Goal: Task Accomplishment & Management: Complete application form

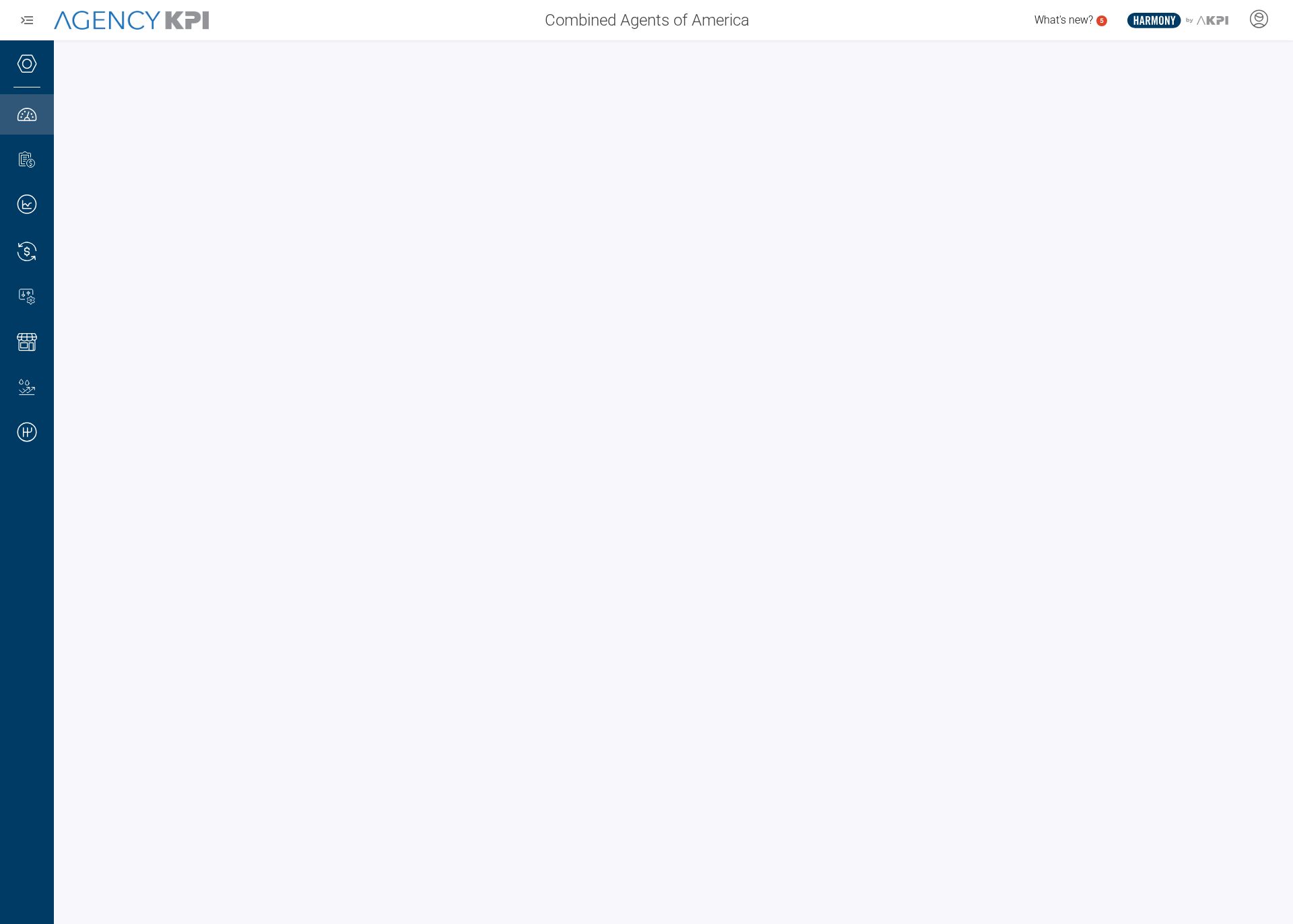
click at [347, 44] on div at bounding box center [673, 482] width 1239 height 883
drag, startPoint x: 798, startPoint y: 21, endPoint x: 809, endPoint y: 27, distance: 12.5
click at [798, 22] on div "What's new? 5 .st0{fill:#003B66;} .st1{fill:#FFFFFF;} .st2{fill:#949698;} Layer…" at bounding box center [1027, 20] width 534 height 27
click at [1250, 24] on icon at bounding box center [1259, 18] width 20 height 20
click at [1249, 14] on icon at bounding box center [1259, 18] width 20 height 20
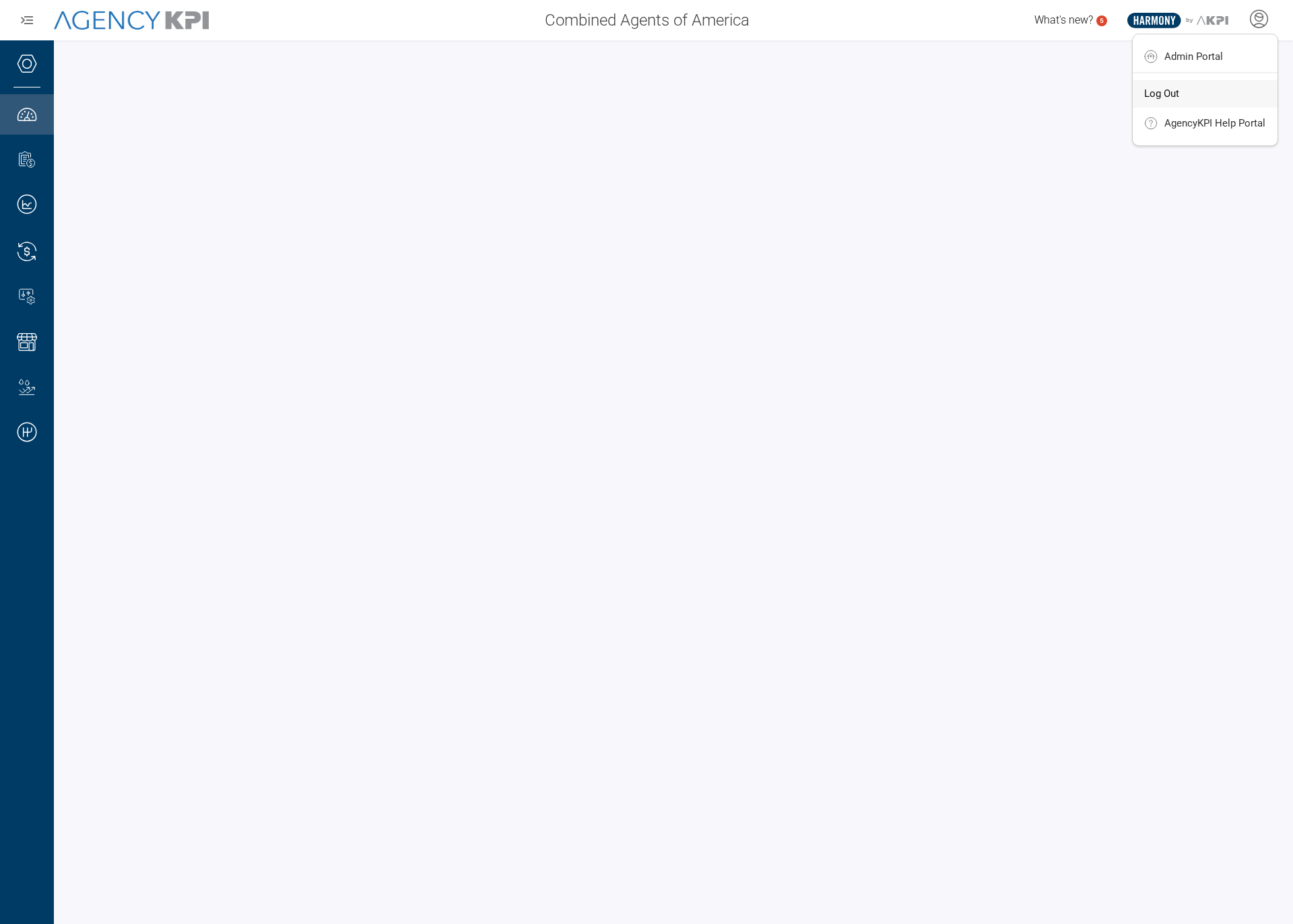
click at [1167, 97] on span "Log Out" at bounding box center [1161, 93] width 35 height 11
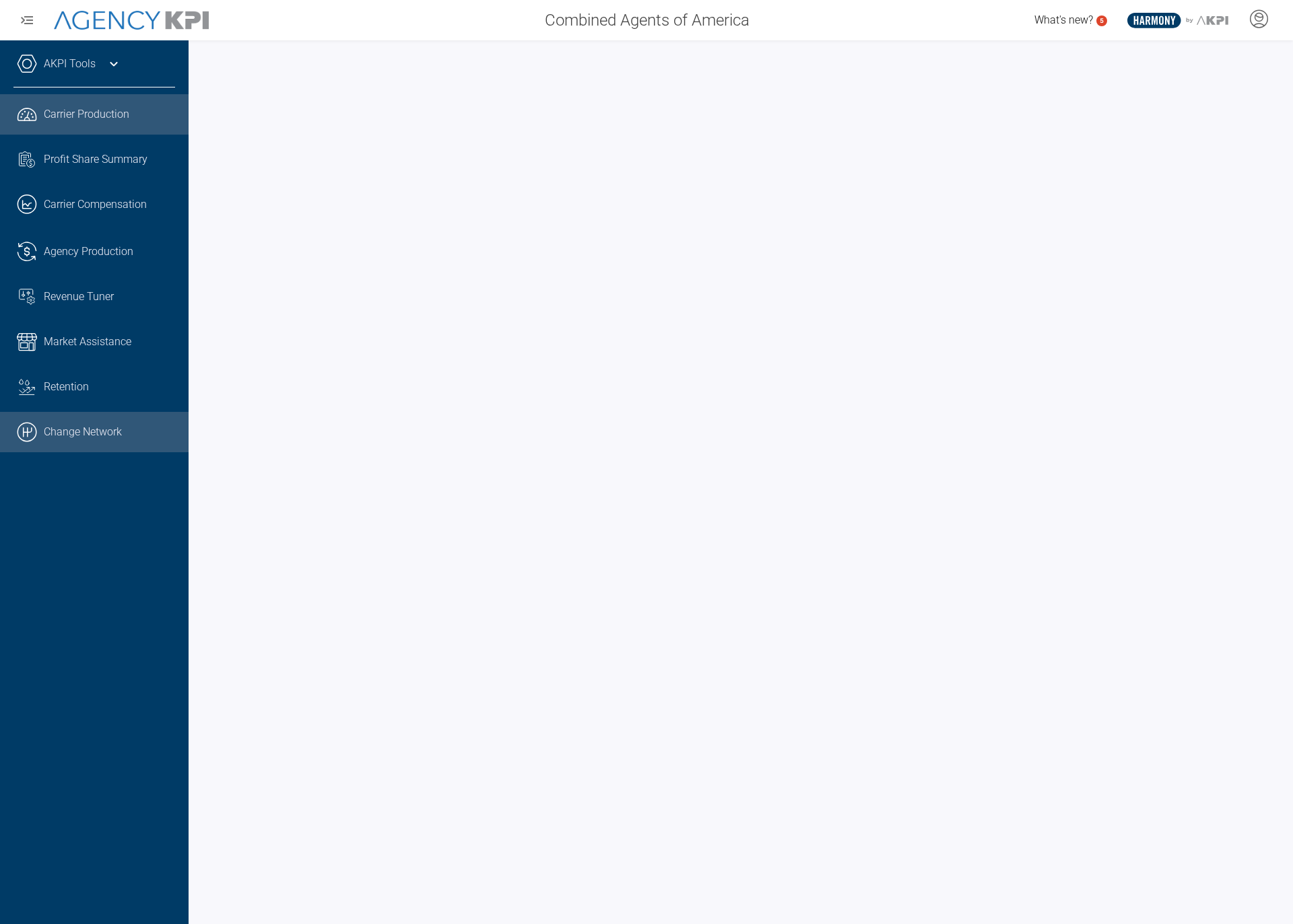
click at [60, 429] on link ".cls-1{fill:none;stroke:#000;stroke-linecap:round;stroke-linejoin:round;stroke-…" at bounding box center [94, 432] width 188 height 41
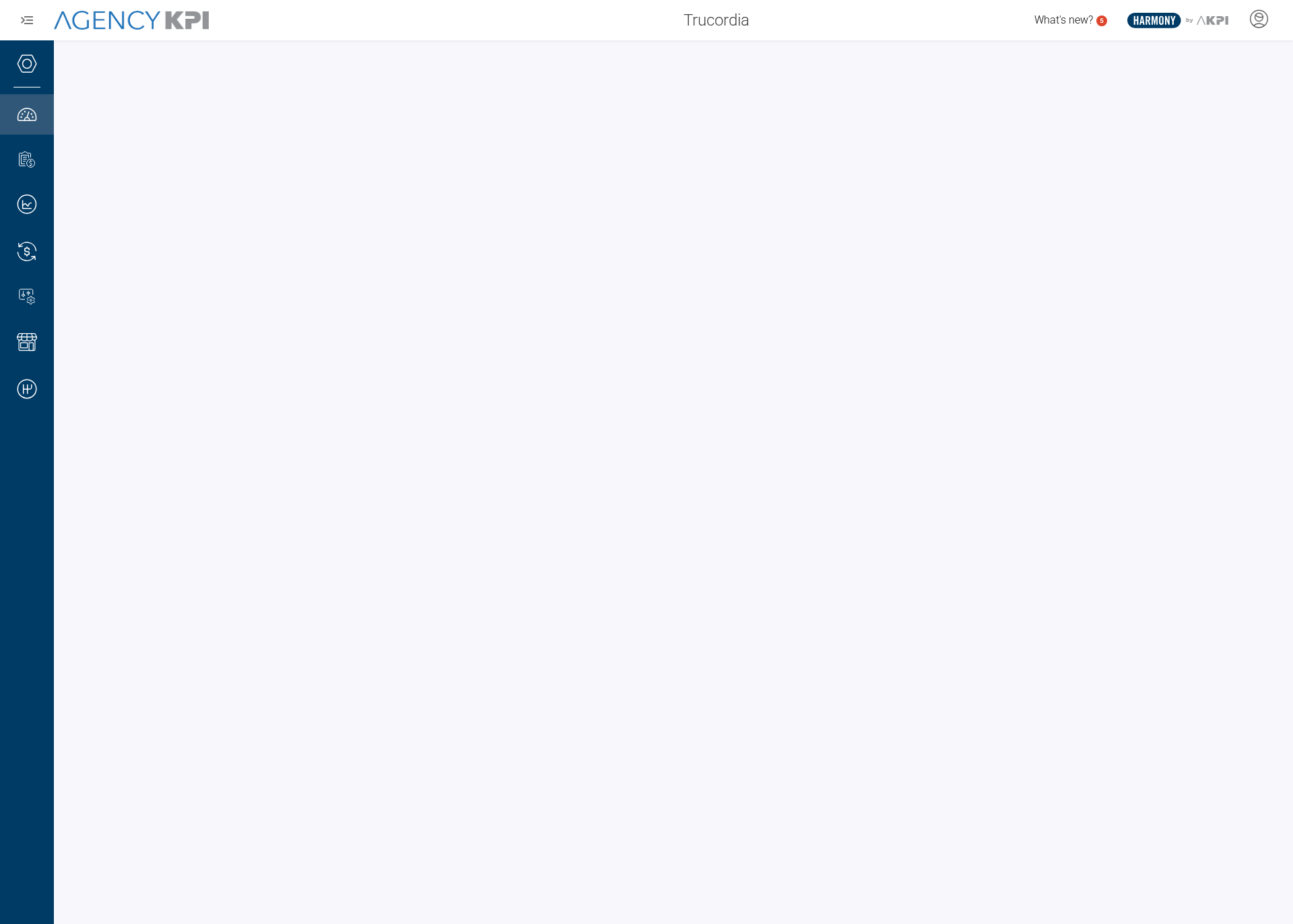
click at [794, 21] on div "What's new? 5 .st0{fill:#003B66;} .st1{fill:#FFFFFF;} .st2{fill:#949698;} Layer…" at bounding box center [1027, 20] width 534 height 27
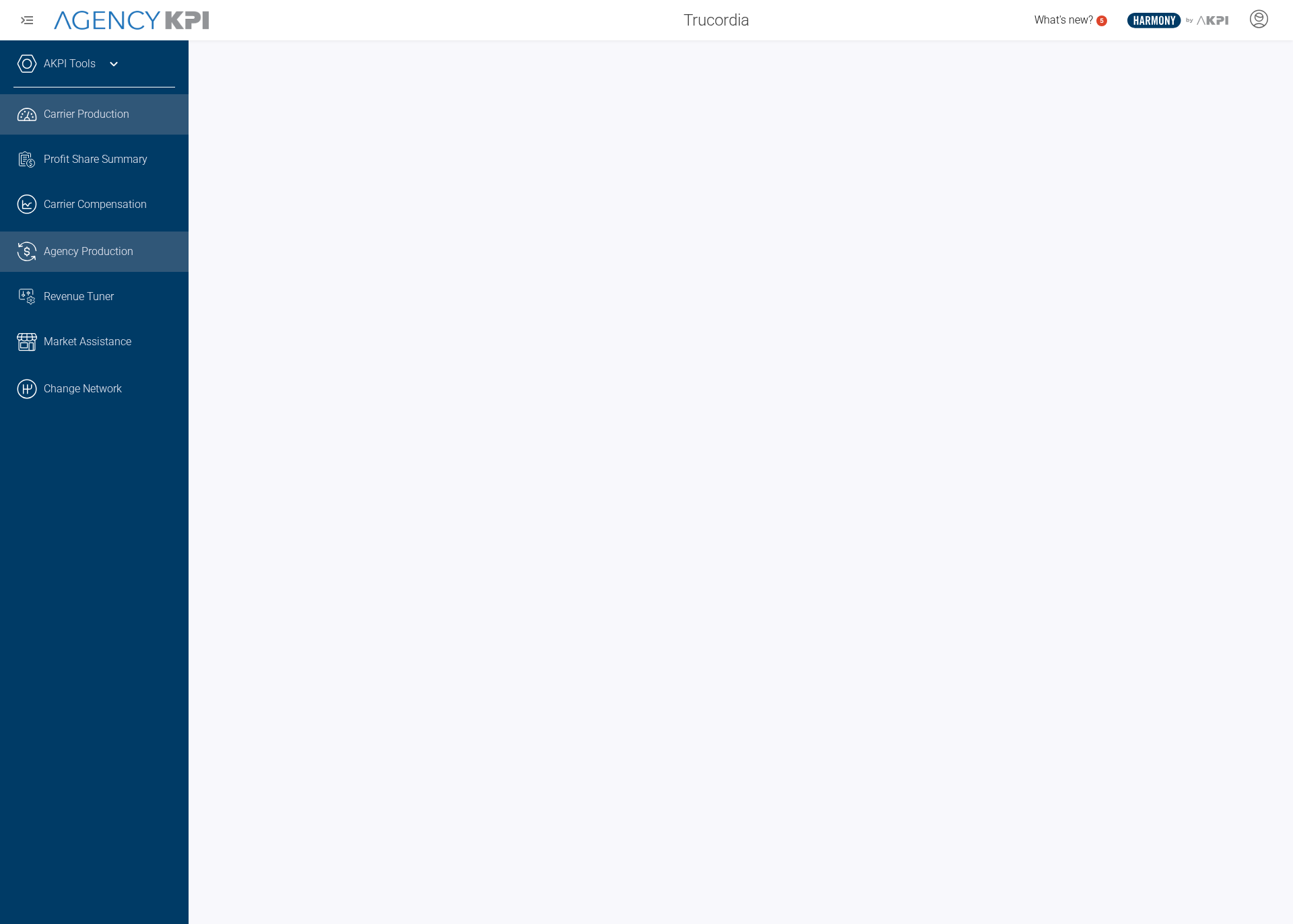
click at [60, 249] on span "Agency Production" at bounding box center [88, 252] width 90 height 16
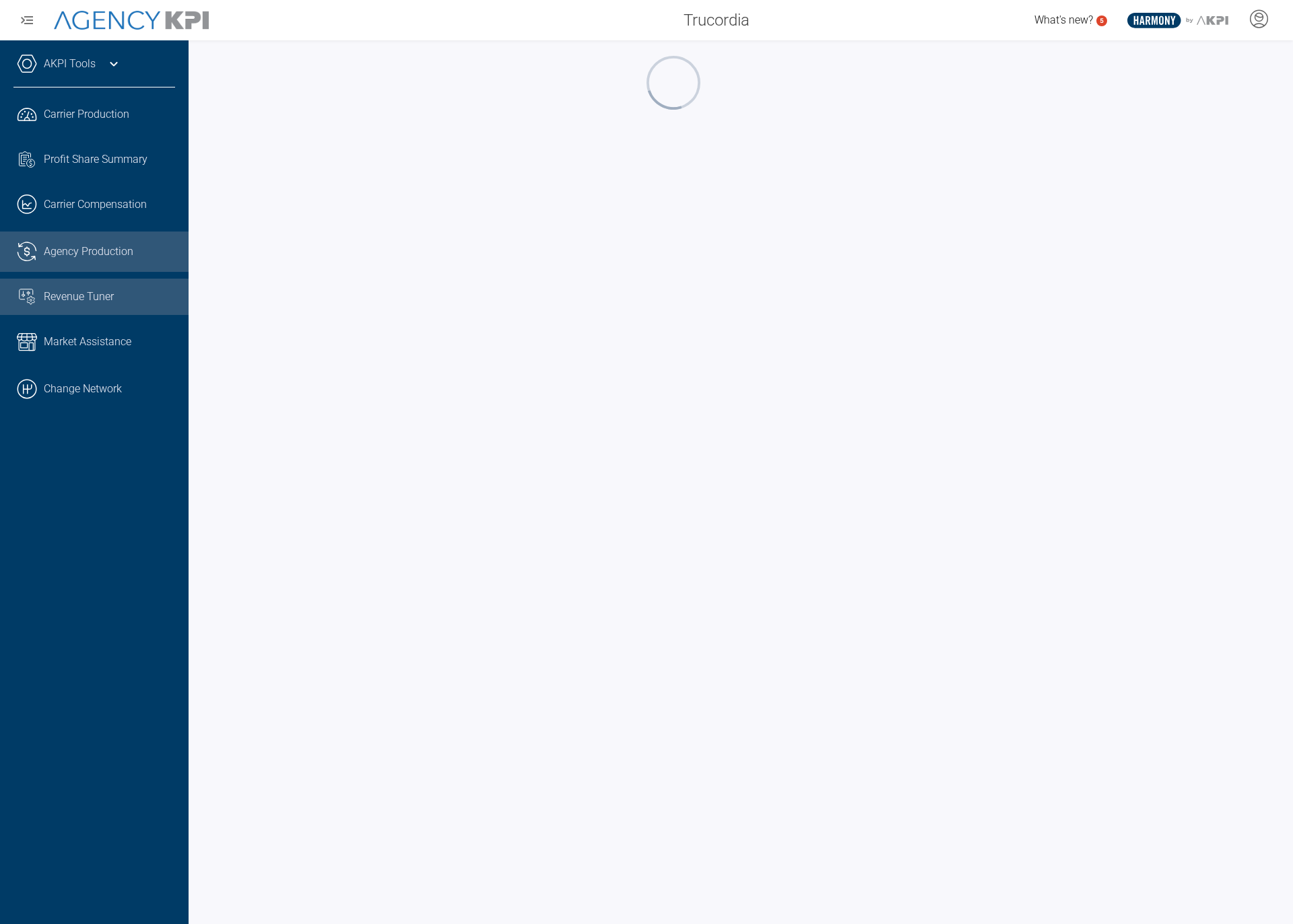
click at [83, 285] on link "Revenue Tuner" at bounding box center [94, 297] width 188 height 37
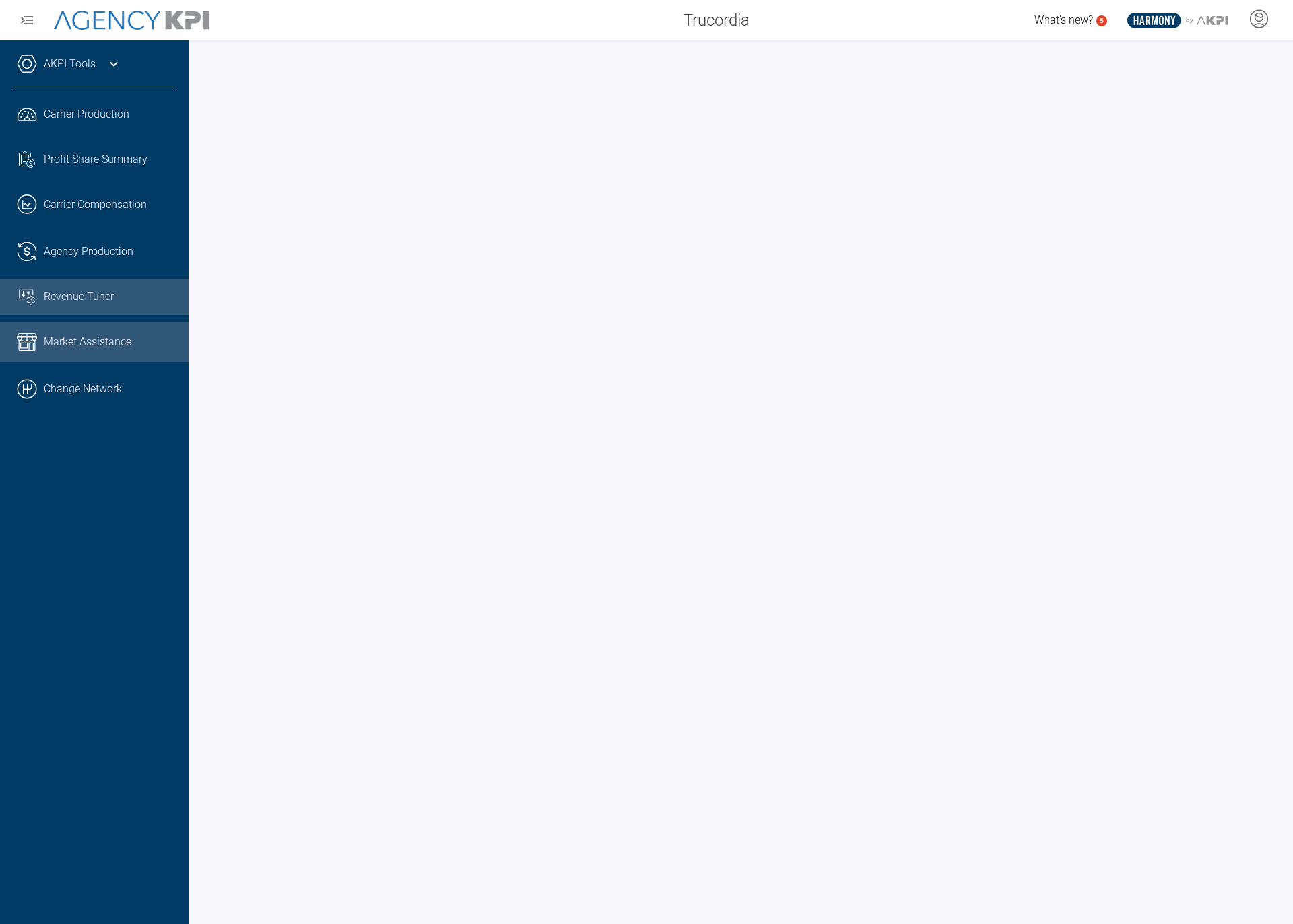
click at [104, 350] on span "Market Assistance" at bounding box center [87, 341] width 87 height 16
click at [112, 244] on span "Agency Production" at bounding box center [88, 252] width 90 height 16
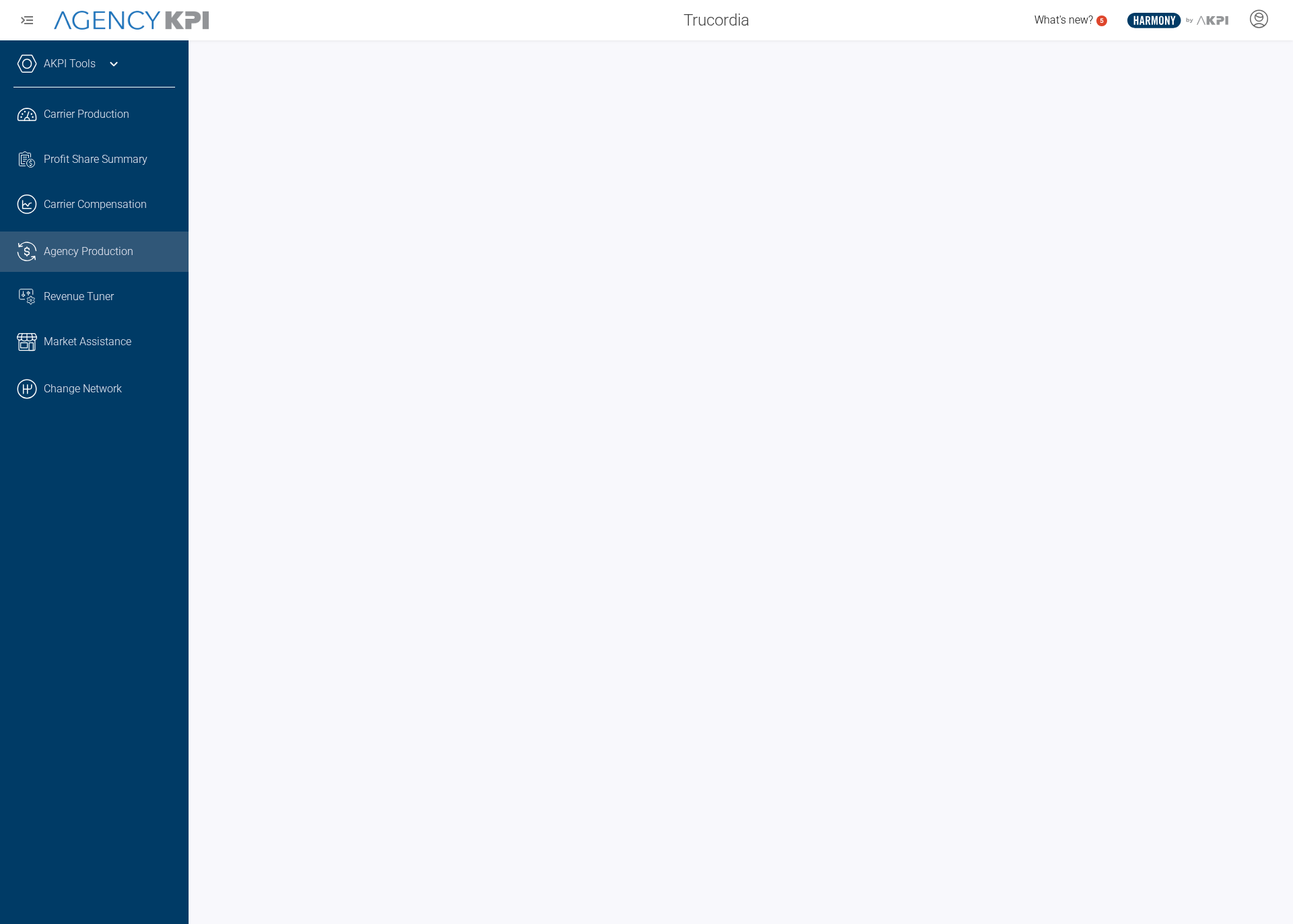
click at [116, 227] on ul ".cls-1{fill:none;stroke:#221f20;stroke-linecap:round;stroke-linejoin:round;stro…" at bounding box center [94, 252] width 161 height 315
click at [116, 216] on link ".cls-1{fill:none;stroke:#221f20;stroke-linecap:round;stroke-linejoin:round;stro…" at bounding box center [94, 204] width 188 height 41
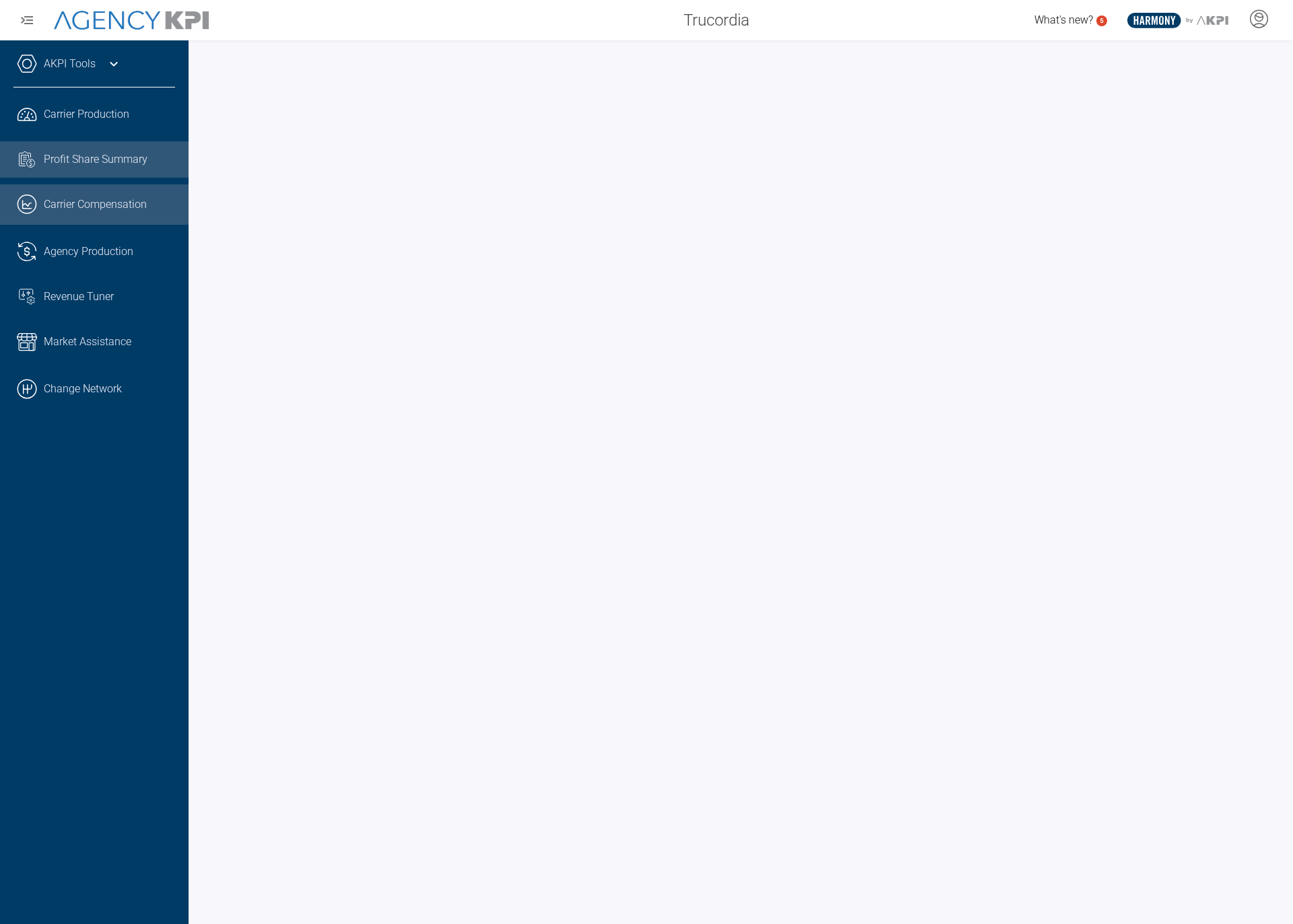
click at [102, 169] on link "Task List Cash Streamline Icon: https://streamlinehq.com Profit Share Summary" at bounding box center [94, 160] width 188 height 37
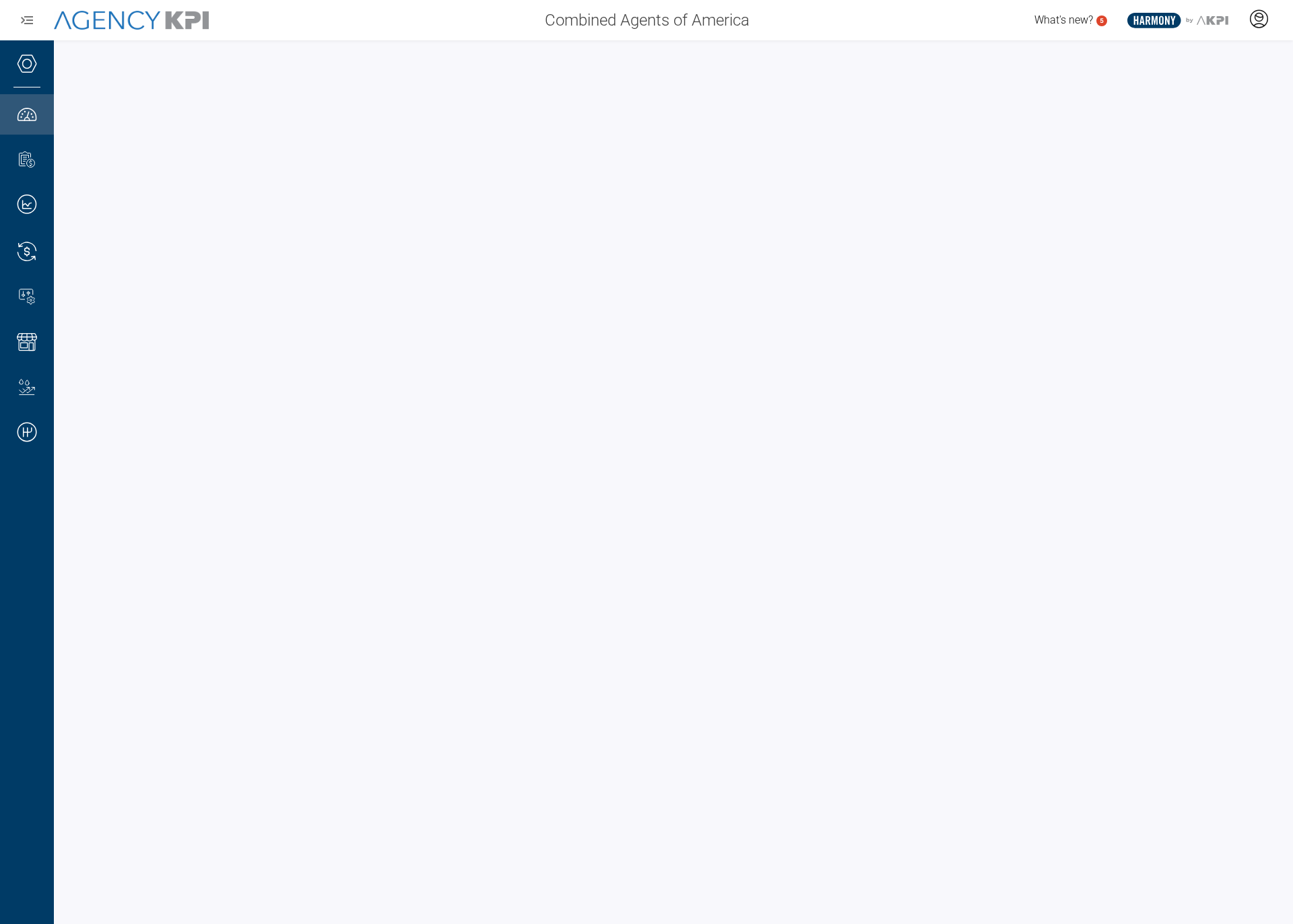
click at [1252, 18] on icon at bounding box center [1259, 18] width 20 height 20
click at [1187, 20] on icon ".st0{fill:#003B66;} .st1{fill:#FFFFFF;} .st2{fill:#949698;} Layer 1" at bounding box center [1177, 21] width 101 height 15
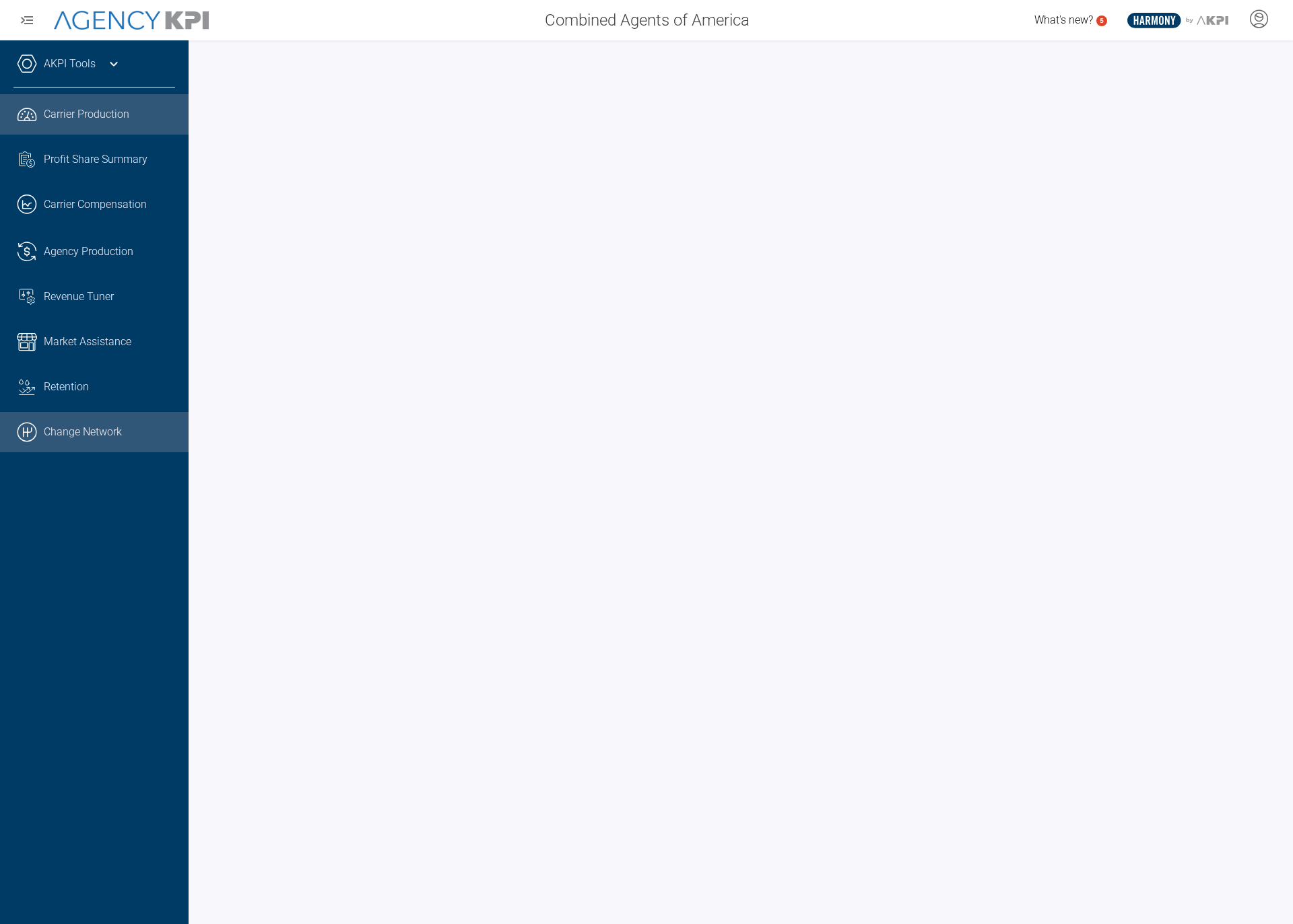
click at [107, 436] on link ".cls-1{fill:none;stroke:#000;stroke-linecap:round;stroke-linejoin:round;stroke-…" at bounding box center [94, 432] width 188 height 41
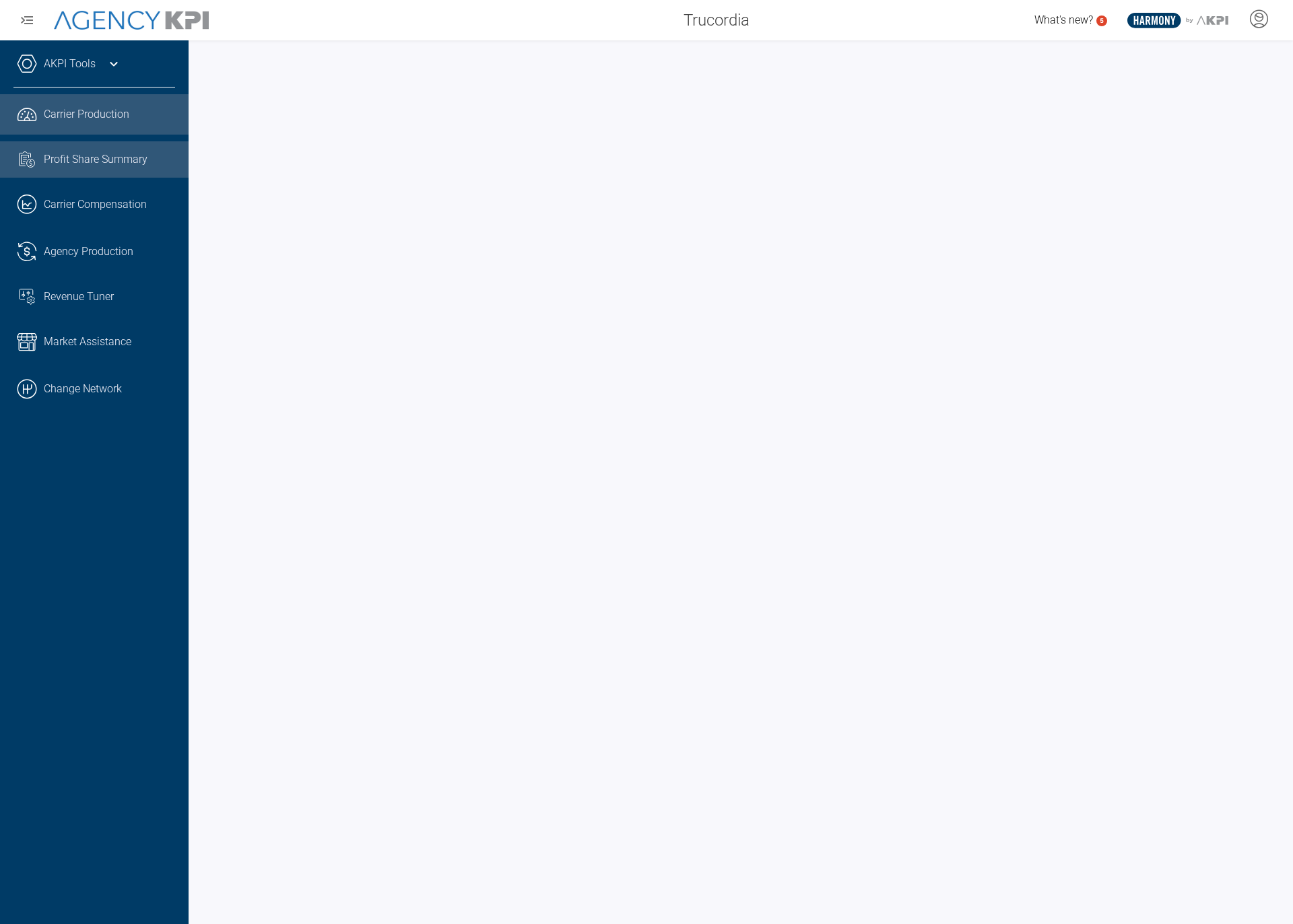
click at [56, 162] on span "Profit Share Summary" at bounding box center [96, 159] width 104 height 16
drag, startPoint x: 64, startPoint y: 112, endPoint x: 112, endPoint y: 97, distance: 50.3
click at [64, 112] on span "Carrier Production" at bounding box center [86, 114] width 86 height 16
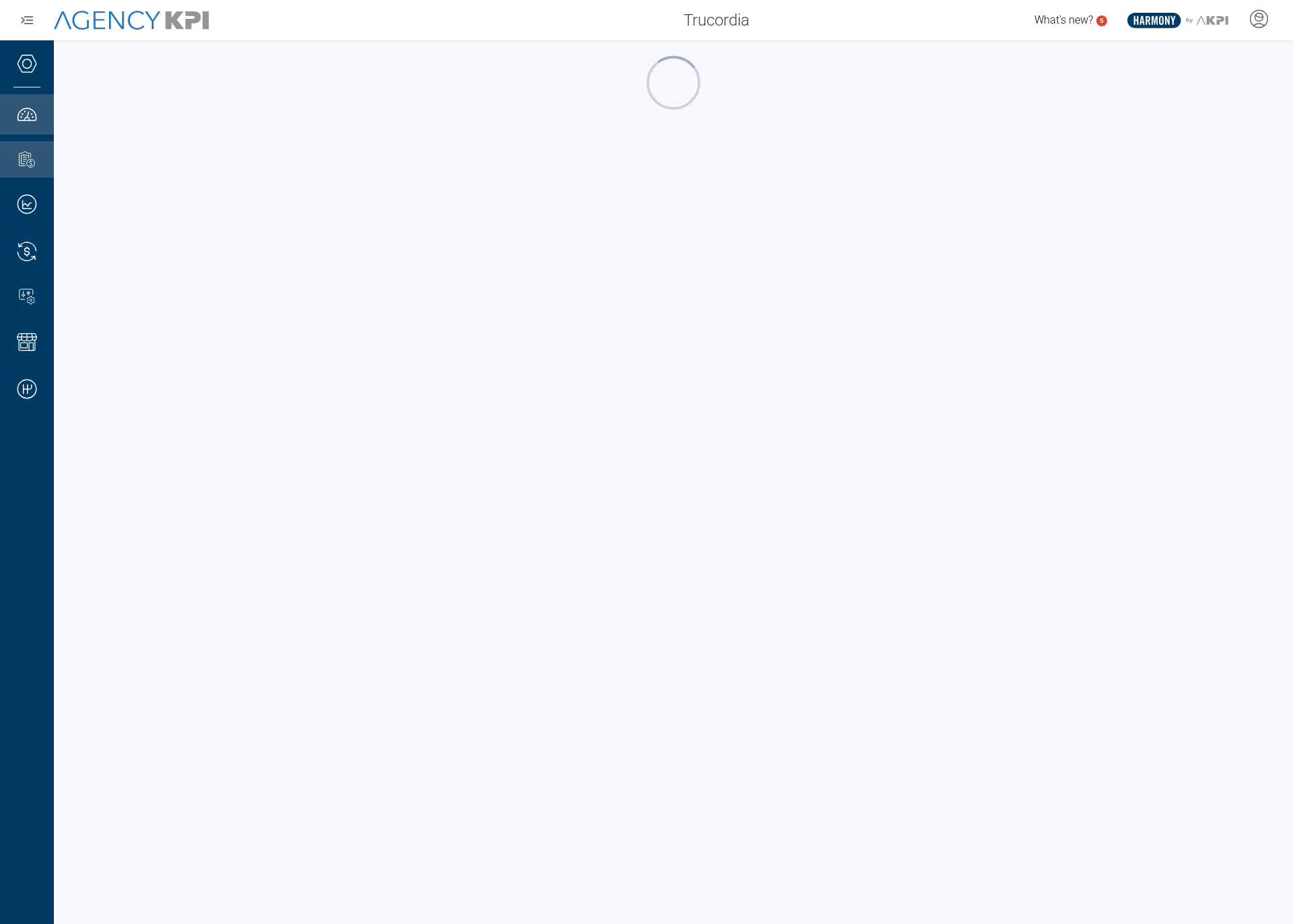
click at [367, 23] on div "Trucordia" at bounding box center [493, 20] width 534 height 27
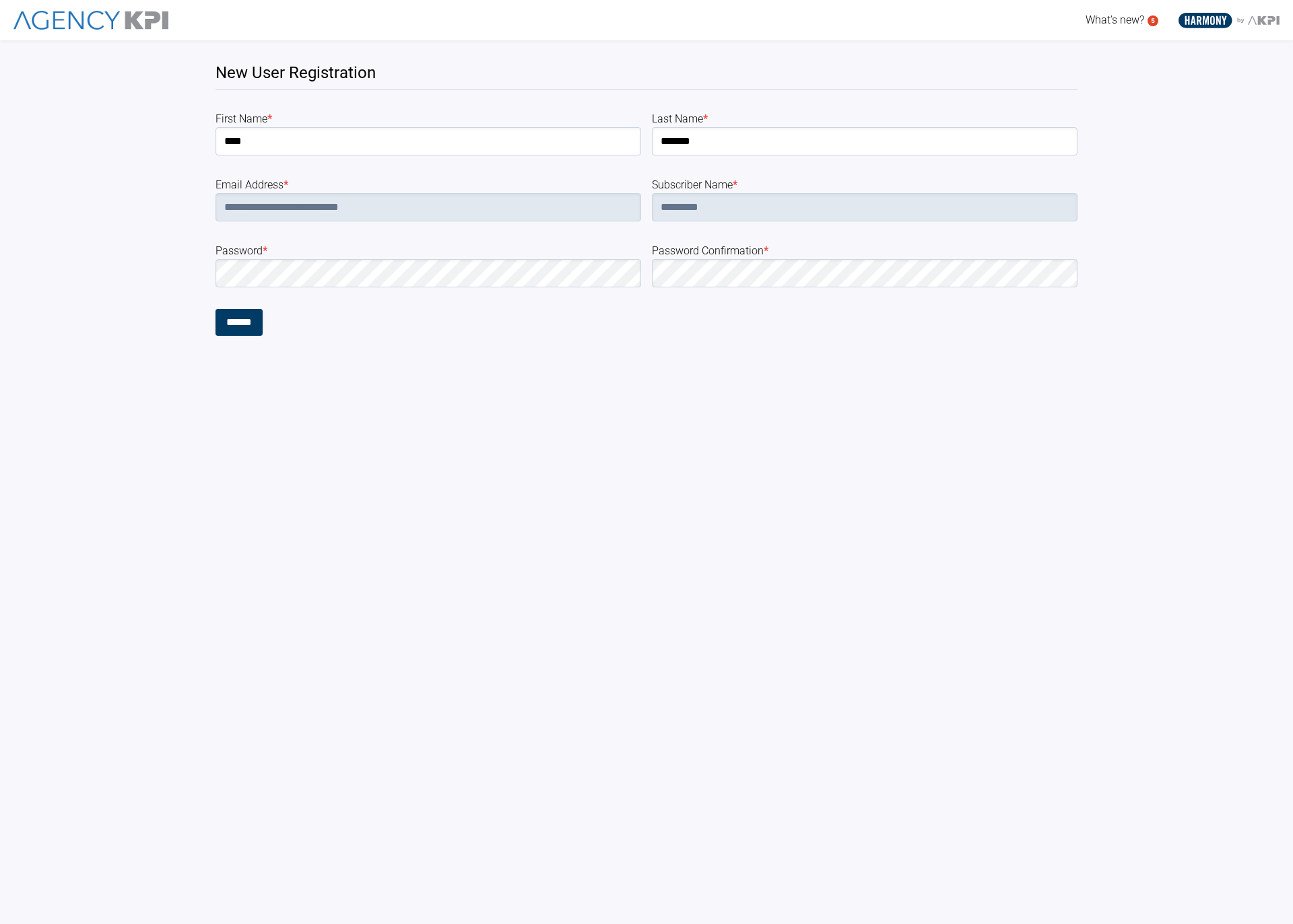
click at [433, 289] on form "**********" at bounding box center [646, 223] width 861 height 225
click at [232, 332] on input "******" at bounding box center [239, 322] width 47 height 27
